Goal: Information Seeking & Learning: Learn about a topic

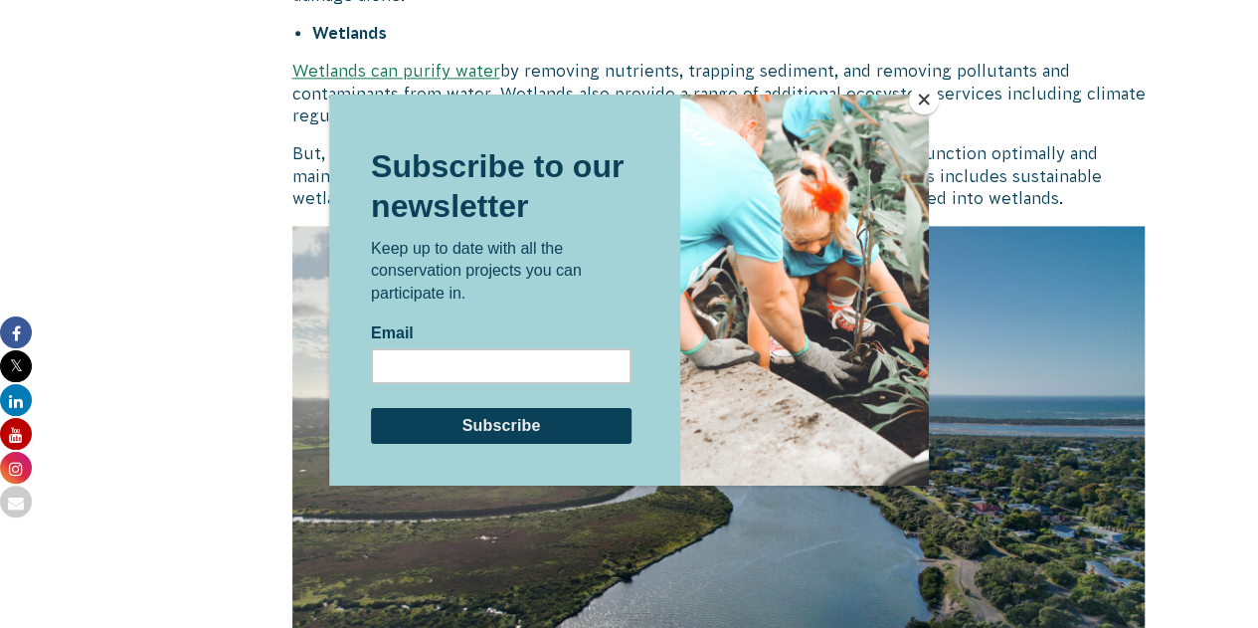
scroll to position [5078, 0]
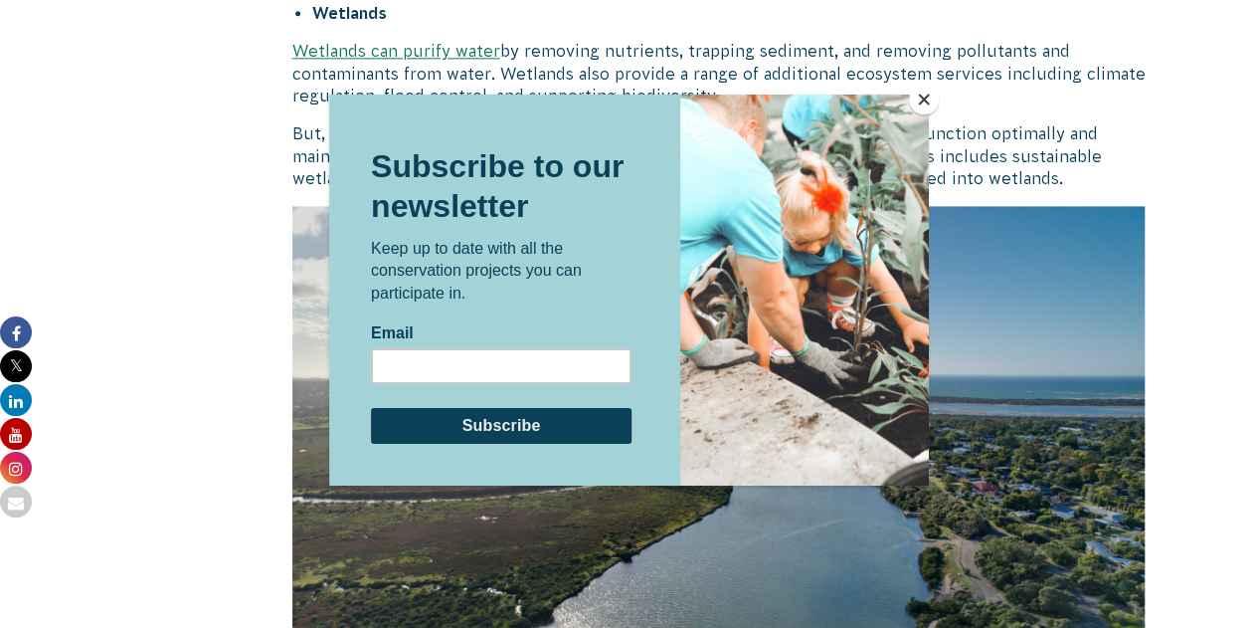
click at [940, 103] on div at bounding box center [629, 314] width 1258 height 628
click at [927, 100] on button "Close" at bounding box center [924, 100] width 30 height 30
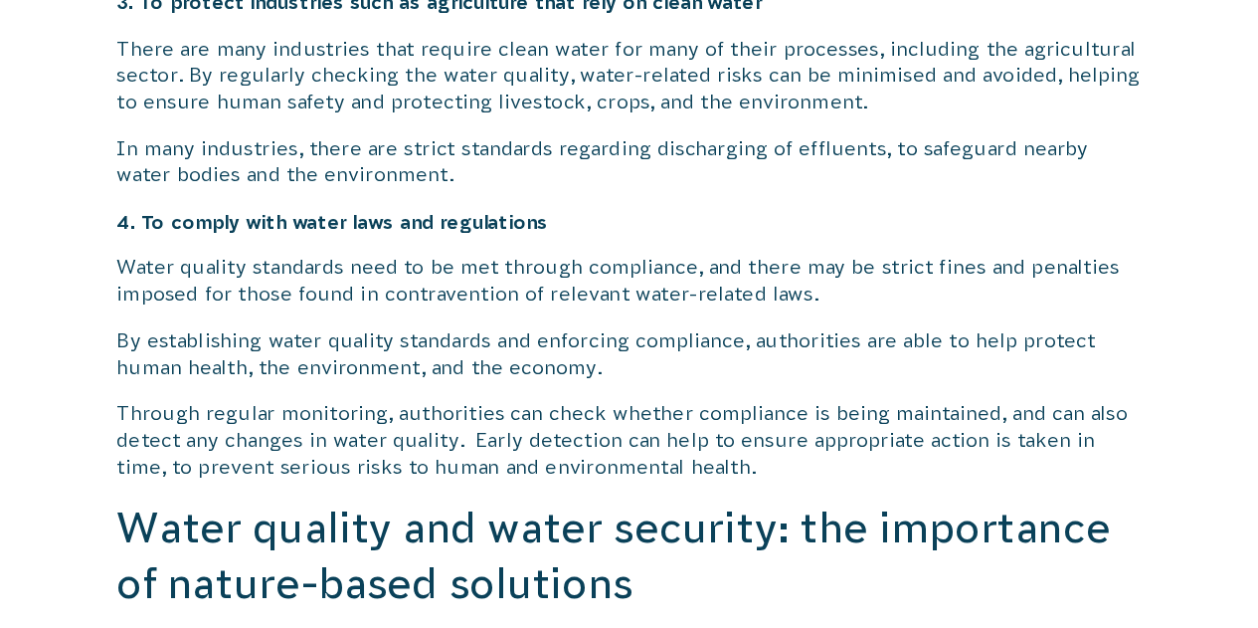
scroll to position [2889, 0]
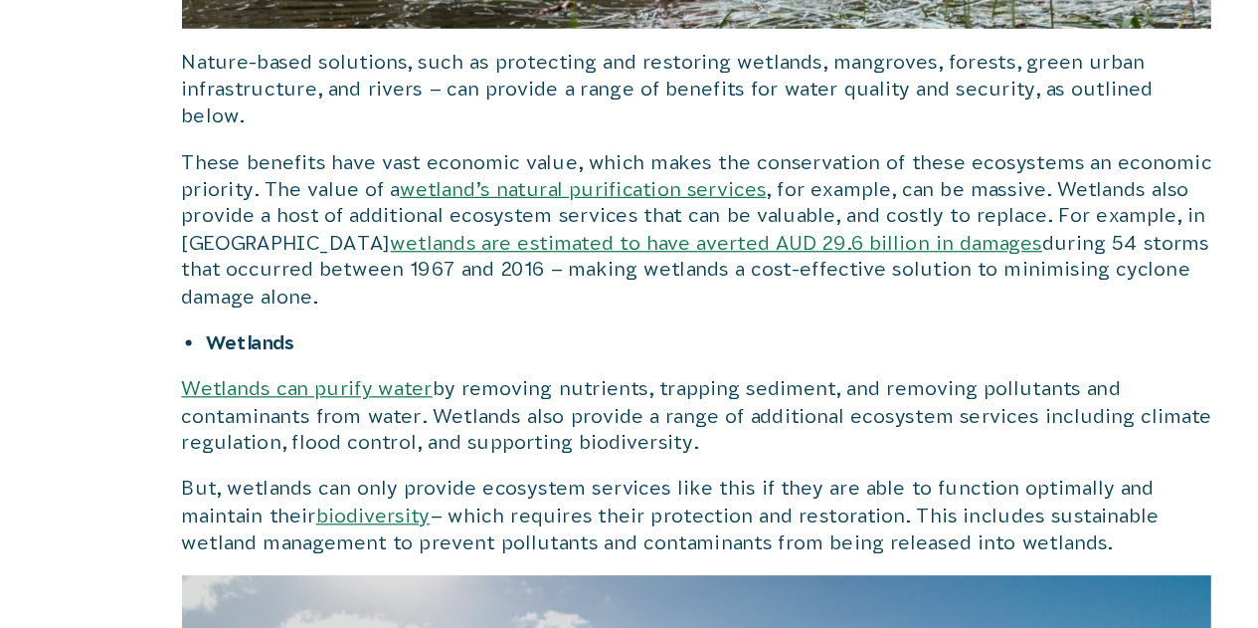
scroll to position [4768, 0]
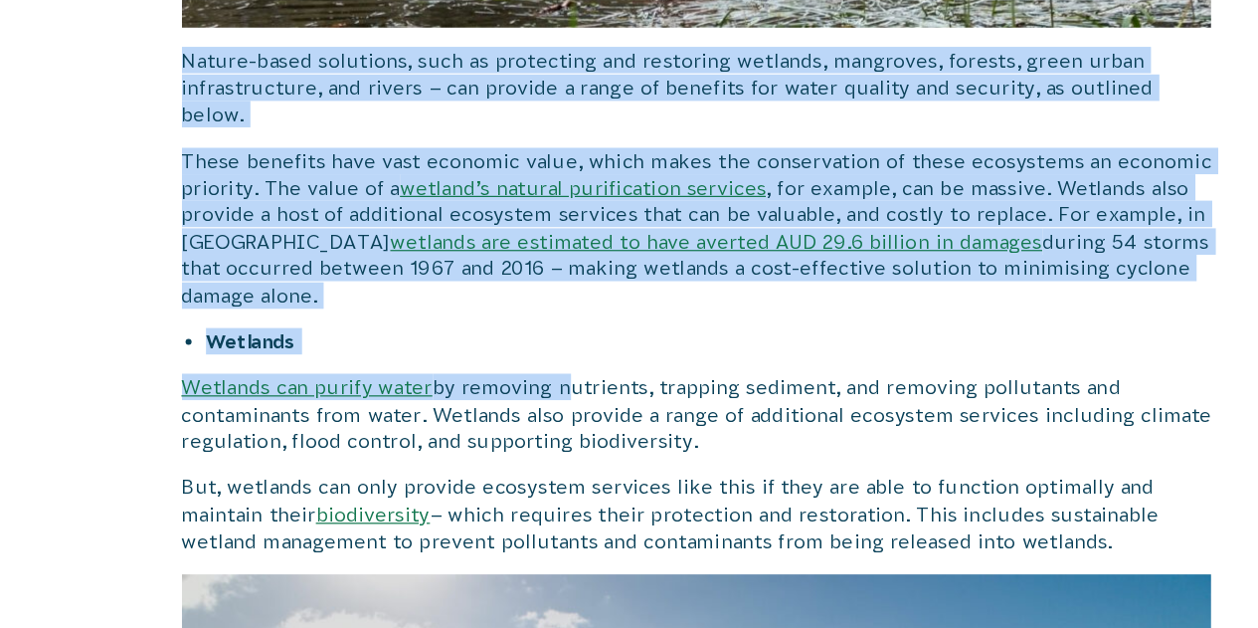
drag, startPoint x: 275, startPoint y: 57, endPoint x: 614, endPoint y: 321, distance: 430.1
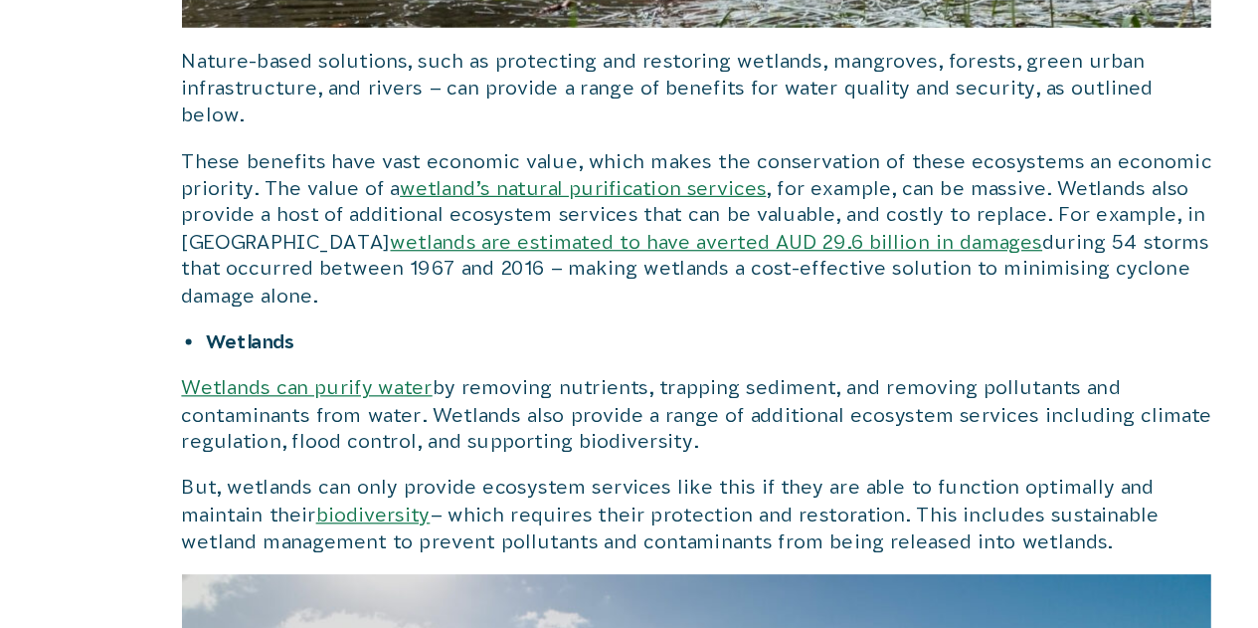
click at [817, 433] on p "But, wetlands can only provide ecosystem services like this if they are able to…" at bounding box center [718, 466] width 853 height 67
drag, startPoint x: 1053, startPoint y: 448, endPoint x: 300, endPoint y: 106, distance: 826.6
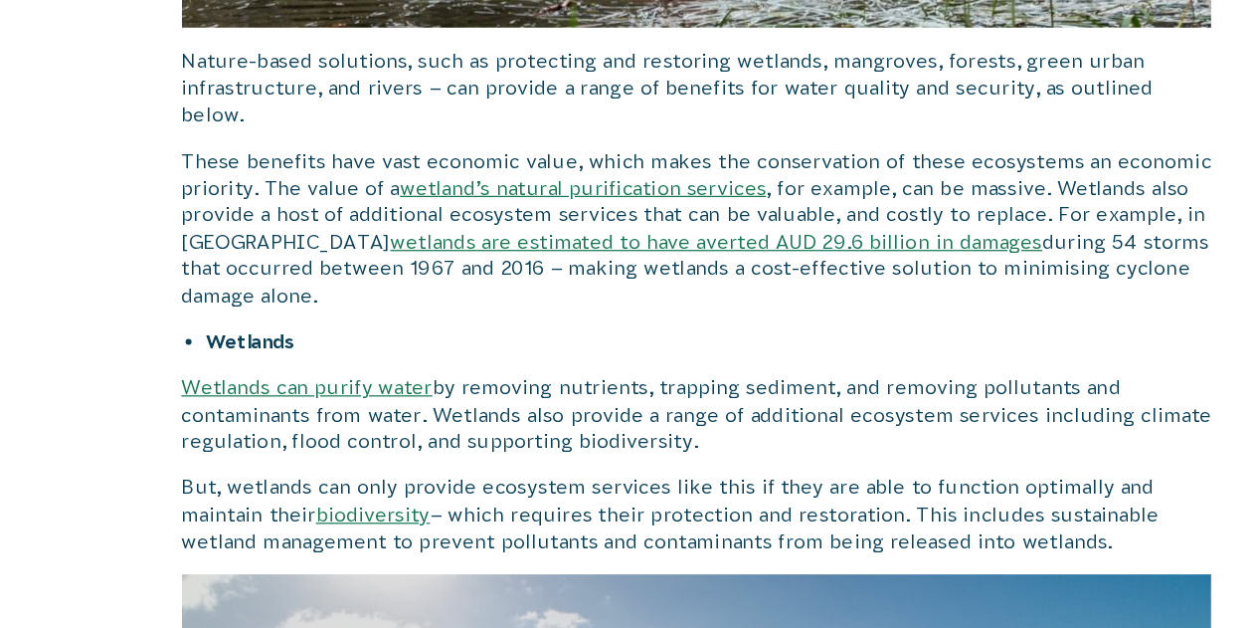
drag, startPoint x: 287, startPoint y: 75, endPoint x: 414, endPoint y: 245, distance: 211.9
copy div "Nature-based solutions, such as protecting and restoring wetlands, mangroves, f…"
click at [752, 350] on p "Wetlands can purify water by removing nutrients, trapping sediment, and removin…" at bounding box center [718, 383] width 853 height 67
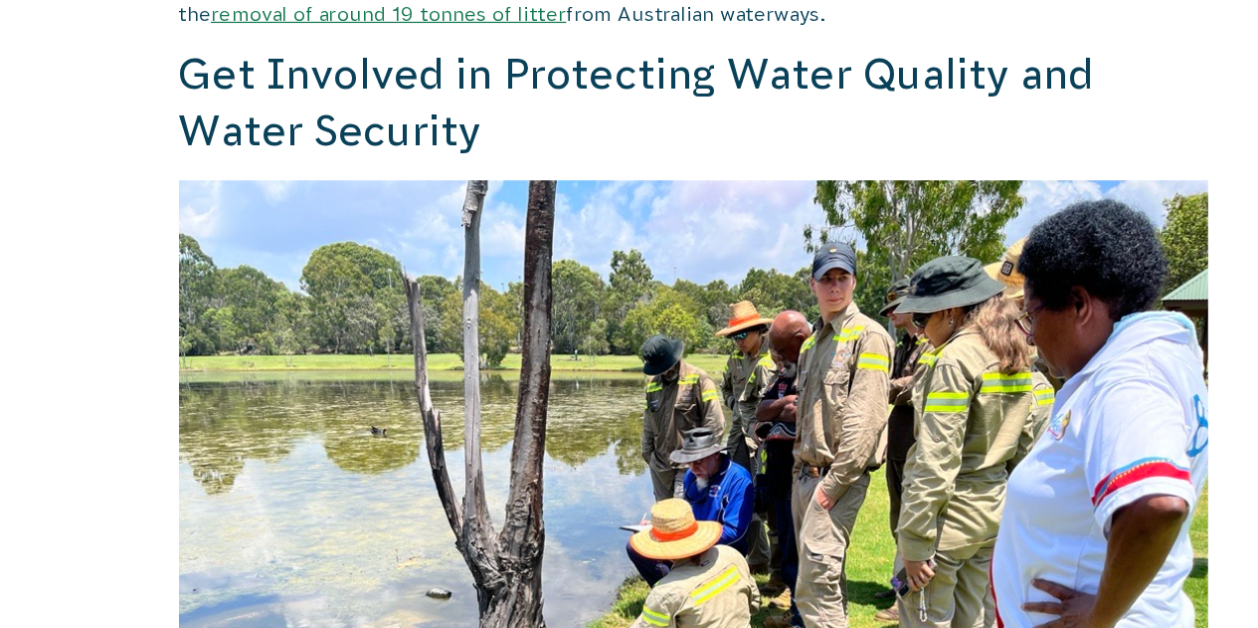
scroll to position [6915, 0]
